Goal: Task Accomplishment & Management: Manage account settings

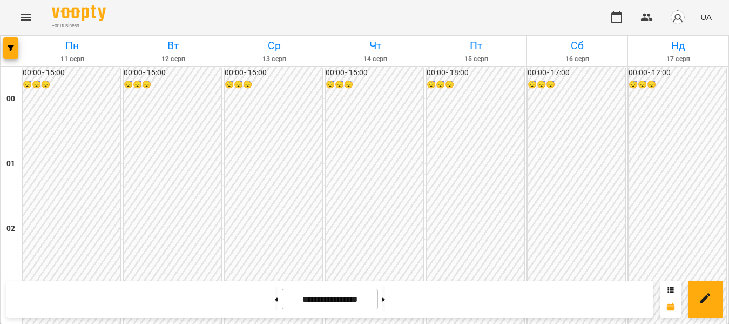
scroll to position [1134, 0]
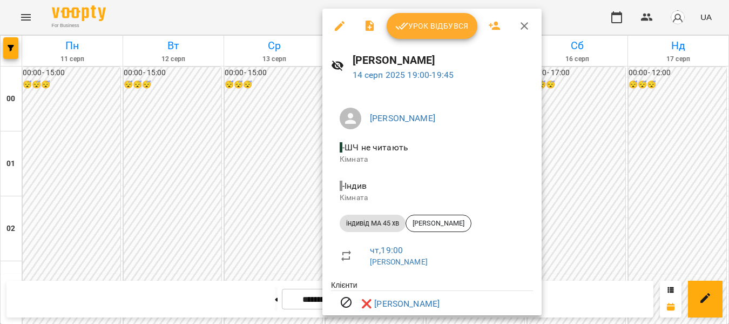
drag, startPoint x: 284, startPoint y: 191, endPoint x: 285, endPoint y: 197, distance: 6.2
click at [284, 196] on div at bounding box center [364, 162] width 729 height 324
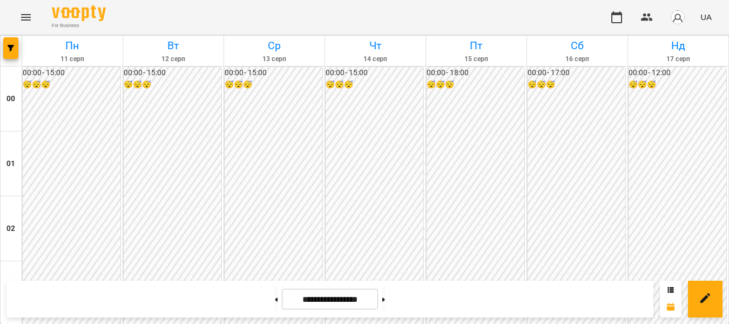
scroll to position [1080, 0]
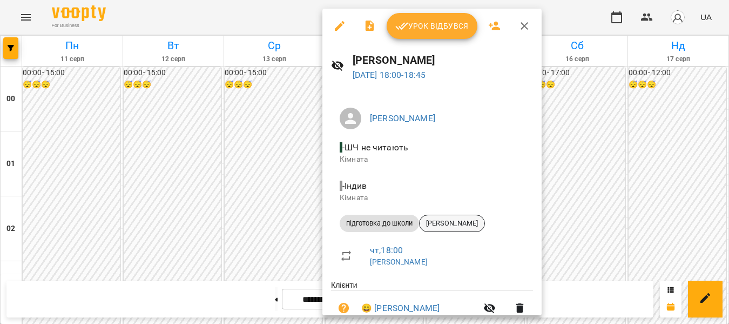
click at [437, 219] on span "[PERSON_NAME]" at bounding box center [452, 223] width 65 height 10
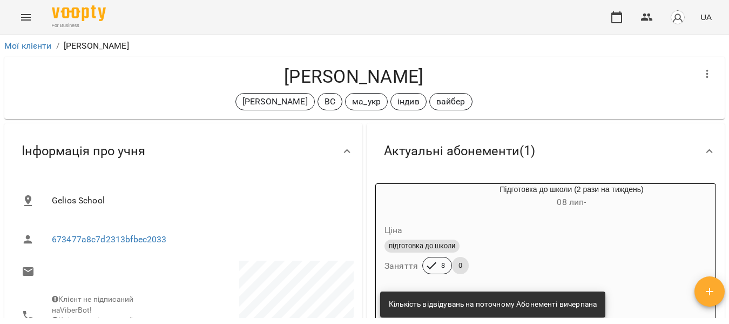
scroll to position [54, 0]
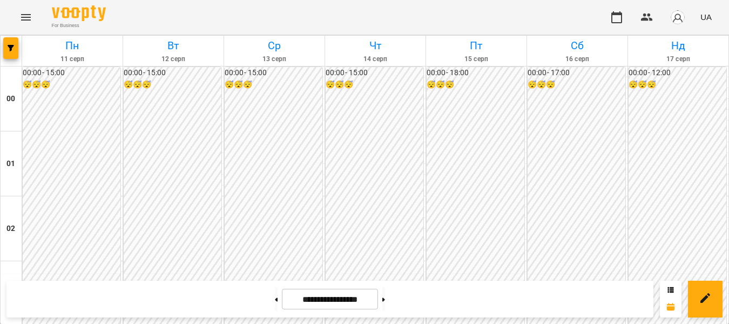
scroll to position [1134, 0]
